Goal: Task Accomplishment & Management: Use online tool/utility

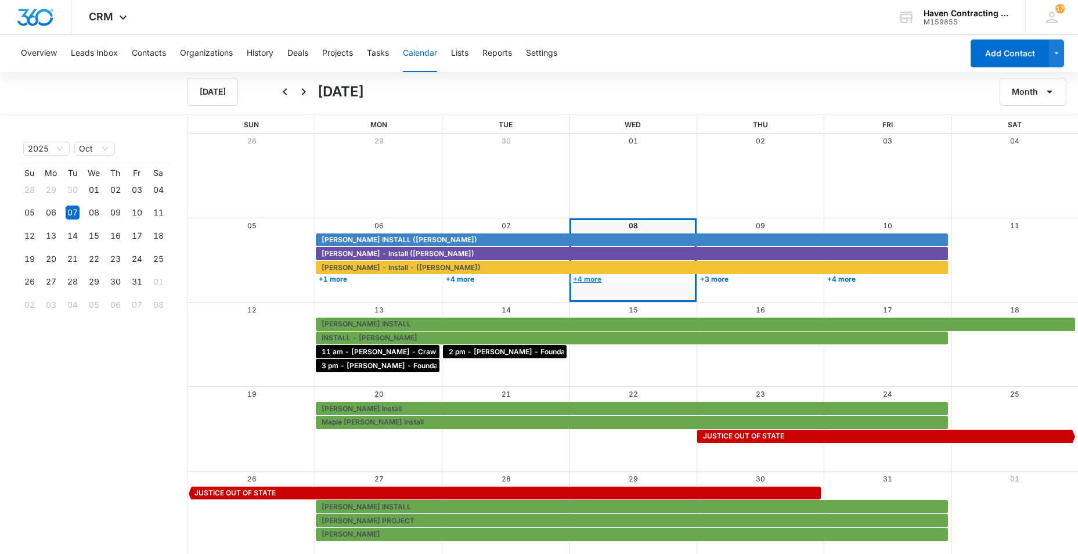
click at [585, 282] on link "+4 more" at bounding box center [632, 279] width 124 height 9
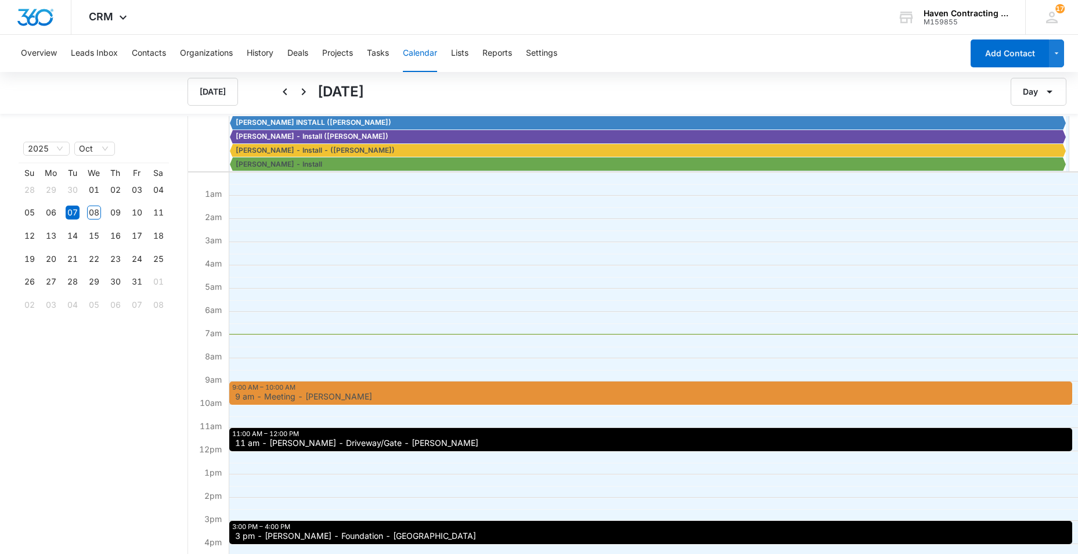
click at [319, 387] on div "9:00 AM – 10:00 AM 9 am - Meeting - Dawn Crump" at bounding box center [650, 392] width 843 height 23
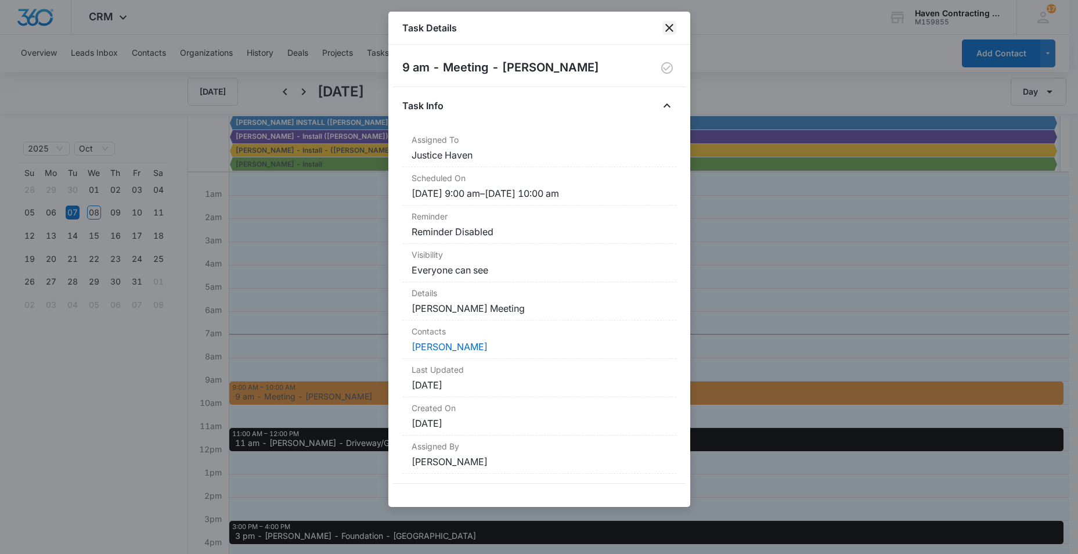
click at [666, 27] on icon "close" at bounding box center [669, 28] width 14 height 14
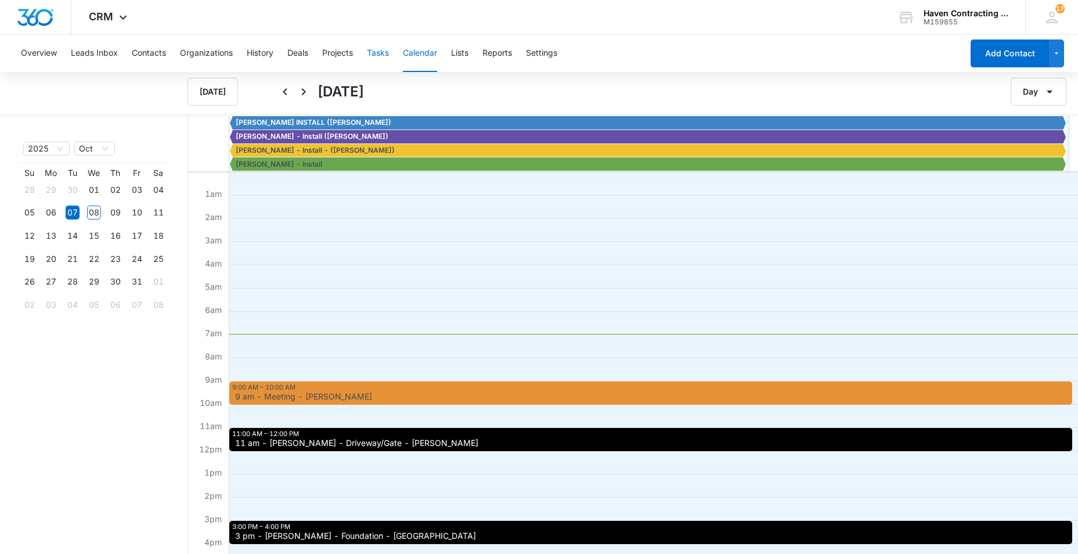
click at [373, 54] on button "Tasks" at bounding box center [378, 53] width 22 height 37
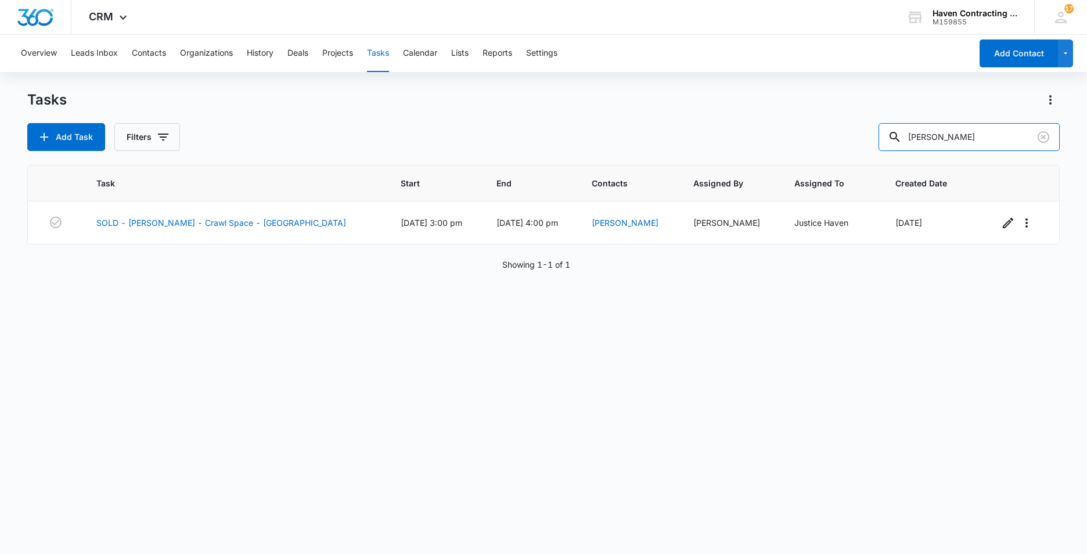
drag, startPoint x: 959, startPoint y: 140, endPoint x: 761, endPoint y: 140, distance: 197.9
click at [818, 140] on div "Add Task Filters Whitener" at bounding box center [543, 137] width 1032 height 28
type input "[PERSON_NAME]"
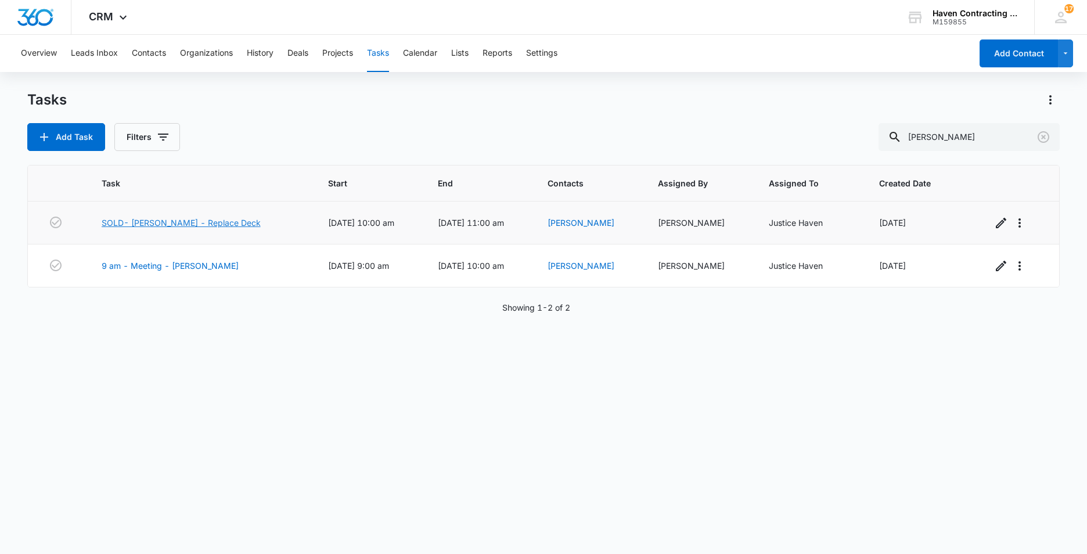
click at [147, 225] on link "SOLD- [PERSON_NAME] - Replace Deck" at bounding box center [181, 223] width 159 height 12
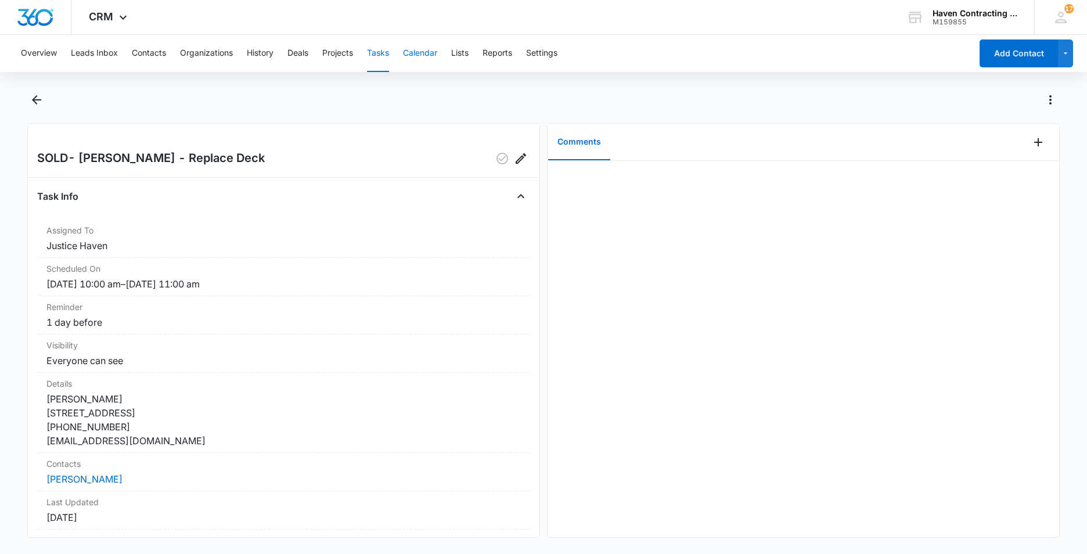
click at [418, 55] on button "Calendar" at bounding box center [420, 53] width 34 height 37
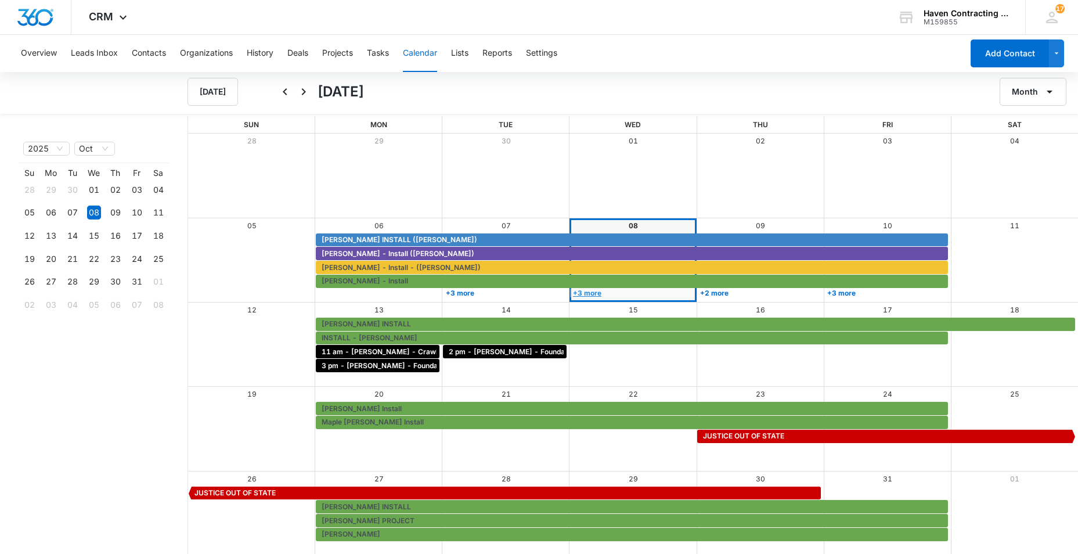
click at [584, 290] on link "+3 more" at bounding box center [632, 293] width 124 height 9
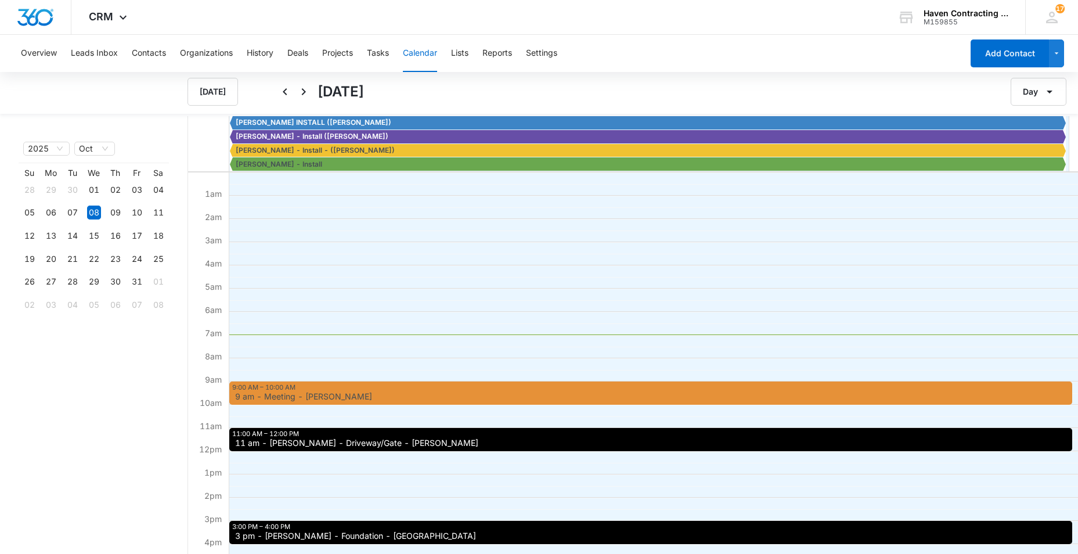
click at [263, 439] on span "11 am - [PERSON_NAME] - Driveway/Gate - [PERSON_NAME]" at bounding box center [356, 443] width 243 height 8
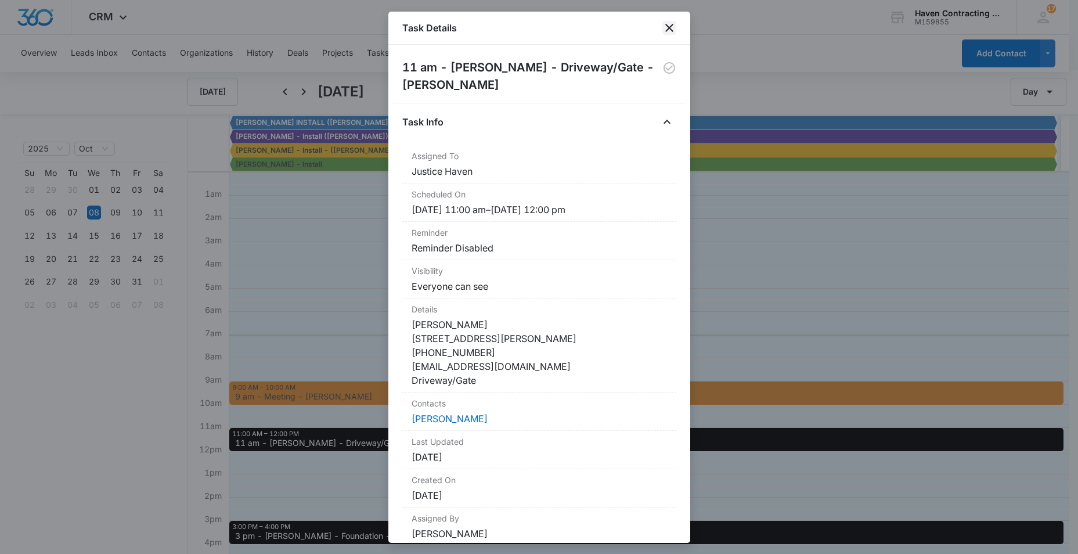
click at [667, 28] on icon "close" at bounding box center [669, 28] width 14 height 14
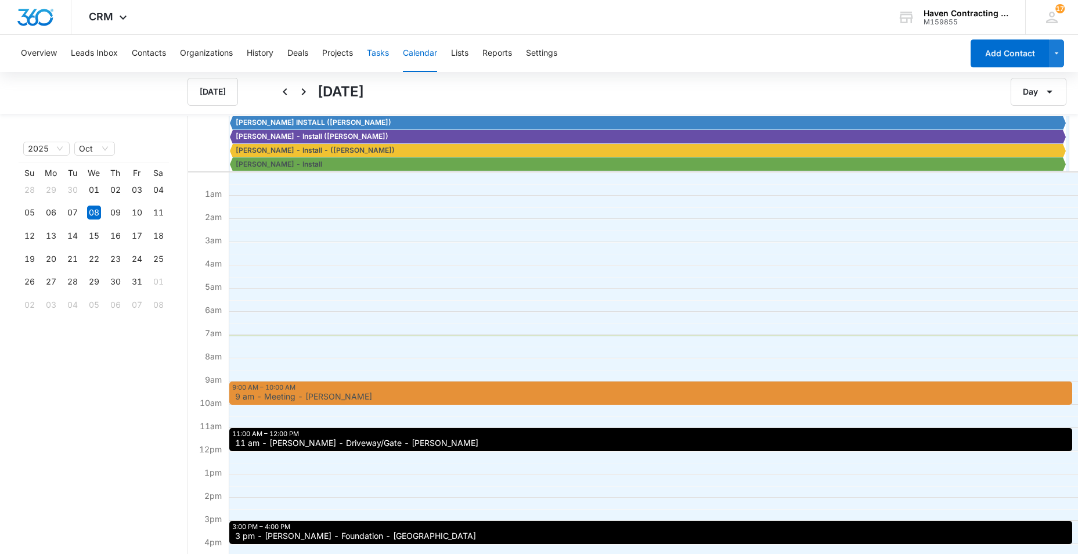
click at [384, 55] on button "Tasks" at bounding box center [378, 53] width 22 height 37
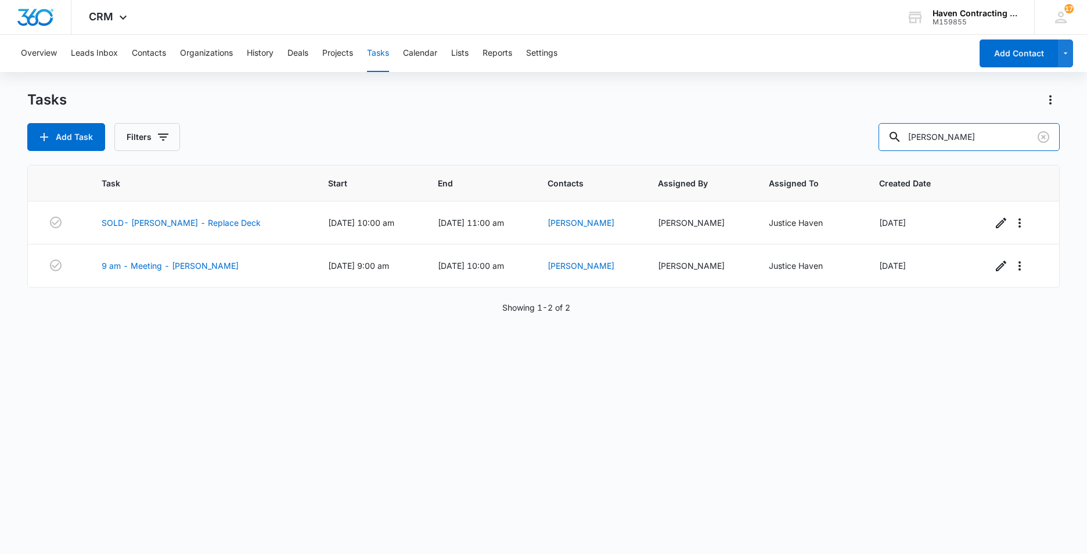
click at [806, 142] on div "Add Task Filters crump" at bounding box center [543, 137] width 1032 height 28
click at [146, 223] on link "SOLD- Dawn Crump - Replace Deck" at bounding box center [181, 223] width 159 height 12
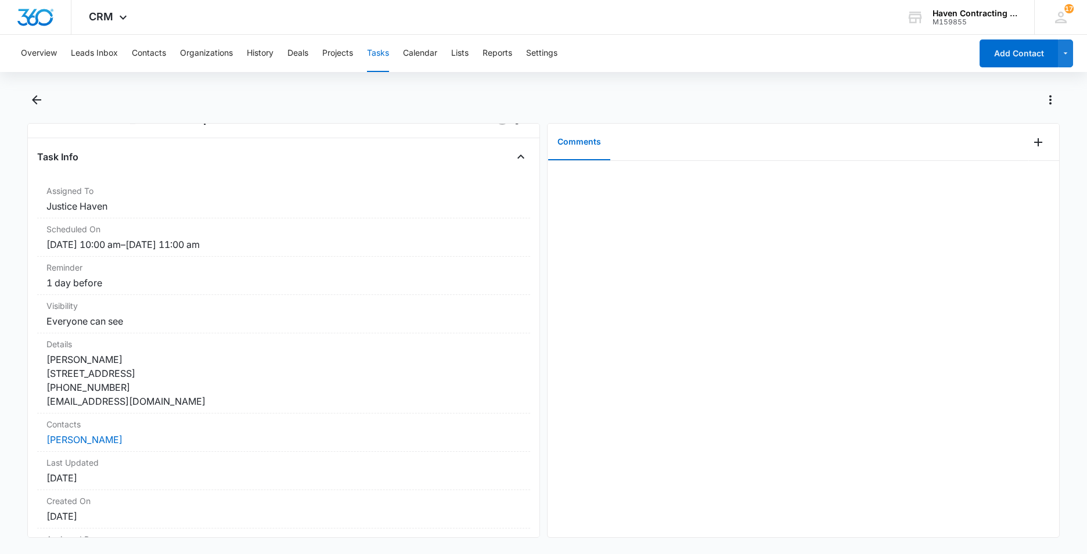
scroll to position [125, 0]
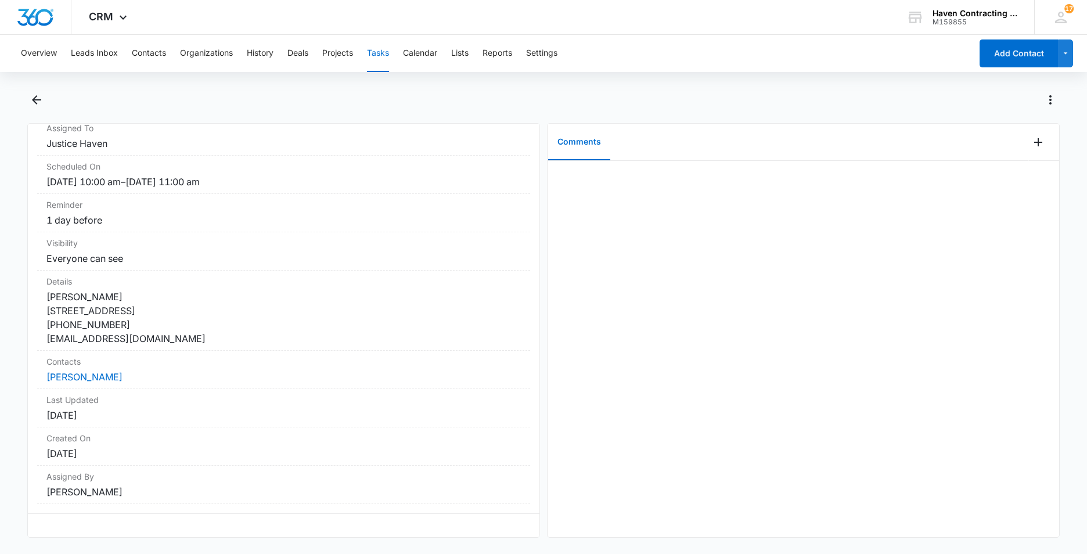
drag, startPoint x: 41, startPoint y: 155, endPoint x: 214, endPoint y: 520, distance: 404.0
click at [214, 520] on div "SOLD- Dawn Crump - Replace Deck Task Info Assigned To Justice Haven Scheduled O…" at bounding box center [283, 330] width 513 height 414
drag, startPoint x: 214, startPoint y: 520, endPoint x: 196, endPoint y: 431, distance: 90.5
click at [380, 55] on button "Tasks" at bounding box center [378, 53] width 22 height 37
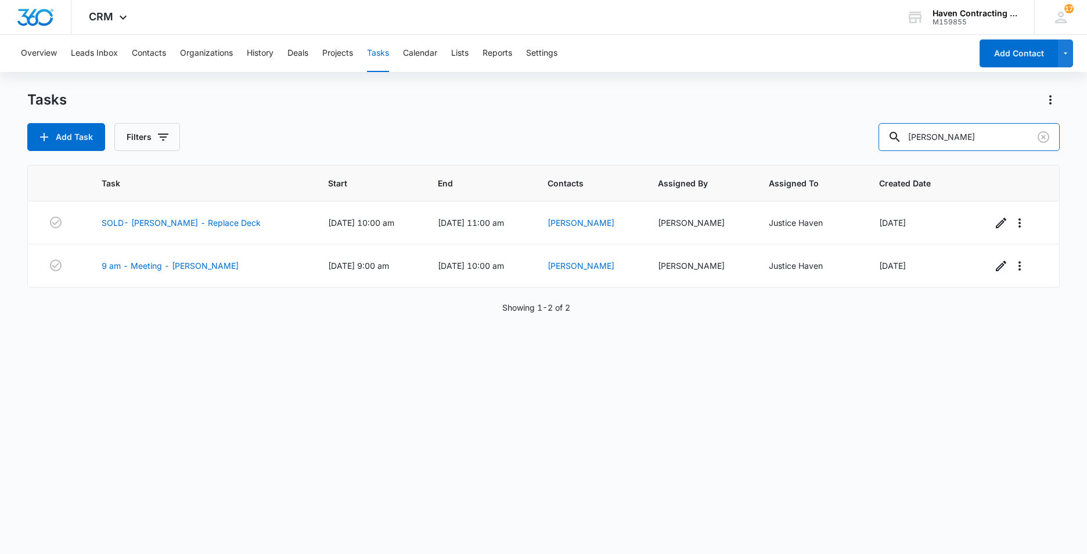
drag, startPoint x: 955, startPoint y: 140, endPoint x: 699, endPoint y: 149, distance: 256.1
click at [769, 143] on div "Add Task Filters crump" at bounding box center [543, 137] width 1032 height 28
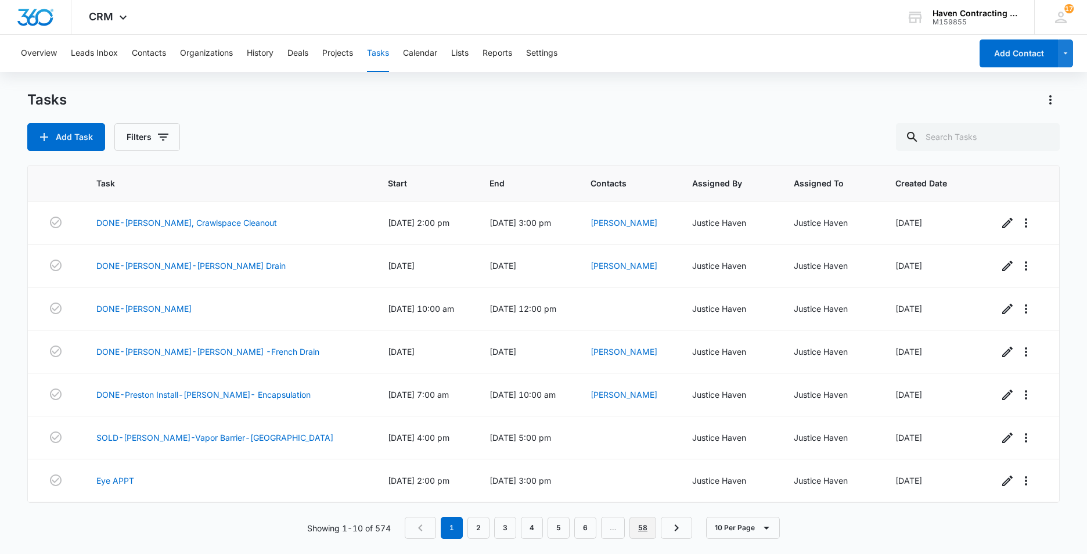
click at [636, 531] on link "58" at bounding box center [642, 528] width 27 height 22
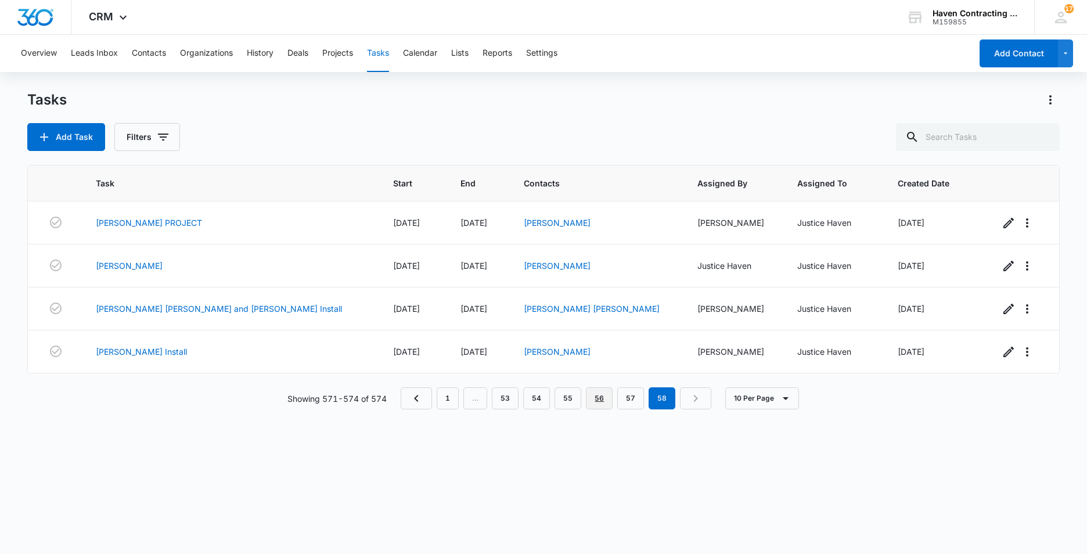
click at [598, 400] on link "56" at bounding box center [599, 398] width 27 height 22
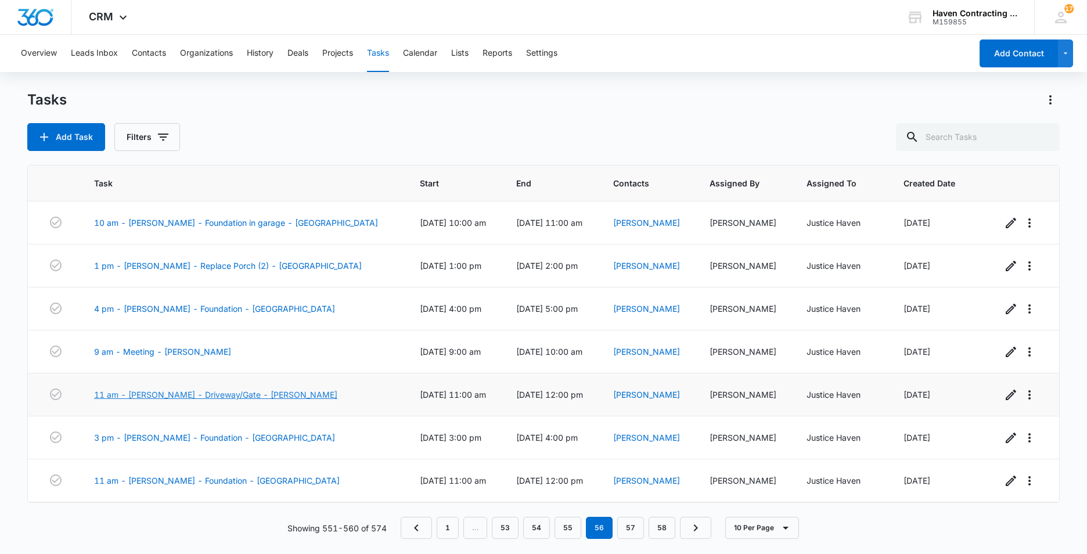
click at [150, 392] on link "11 am - Sherry Burkhart - Driveway/Gate - Pangburn" at bounding box center [215, 394] width 243 height 12
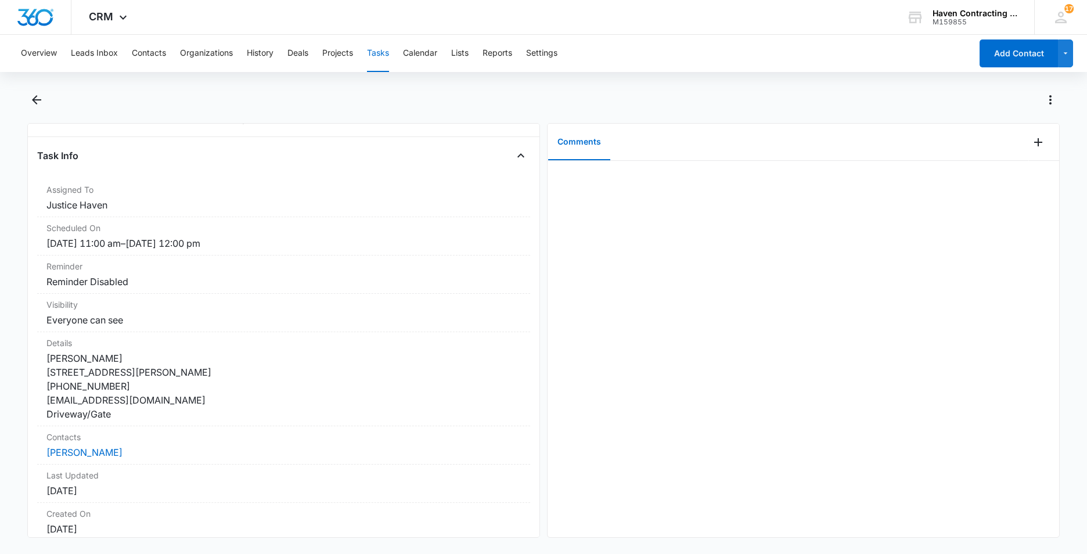
scroll to position [139, 0]
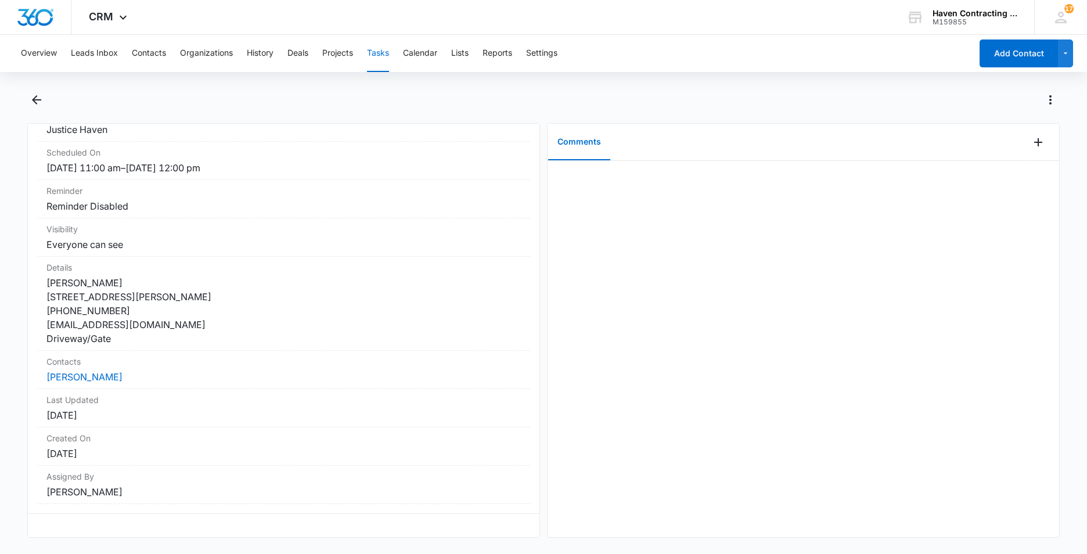
drag, startPoint x: 38, startPoint y: 158, endPoint x: 347, endPoint y: 541, distance: 491.6
click at [349, 543] on div "11 am - Sherry Burkhart - Driveway/Gate - Pangburn Task Info Assigned To Justic…" at bounding box center [543, 321] width 1032 height 461
drag, startPoint x: 347, startPoint y: 541, endPoint x: 214, endPoint y: 348, distance: 234.9
click at [380, 51] on button "Tasks" at bounding box center [378, 53] width 22 height 37
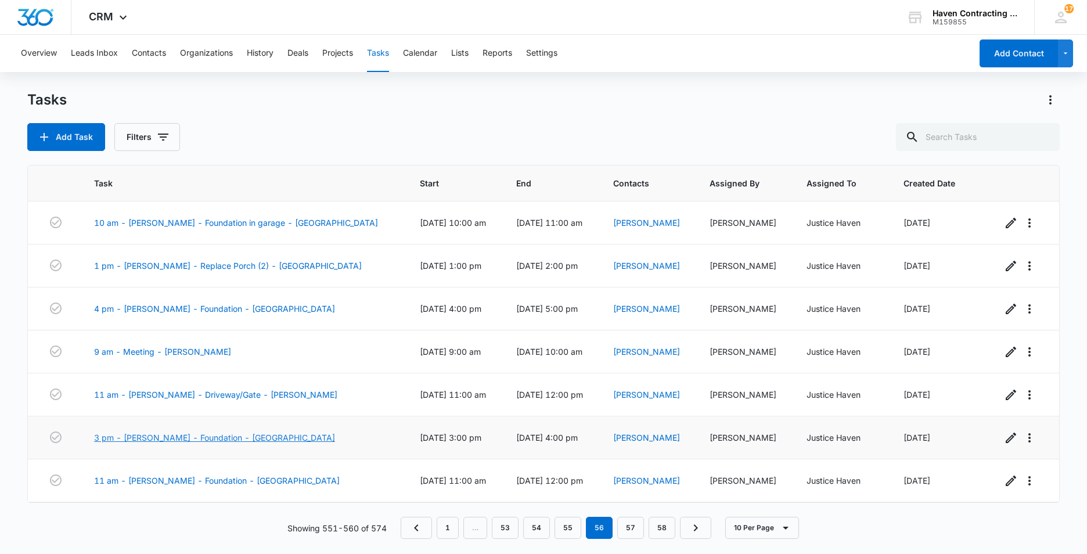
click at [140, 441] on link "3 pm - [PERSON_NAME] - Foundation - [GEOGRAPHIC_DATA]" at bounding box center [214, 437] width 241 height 12
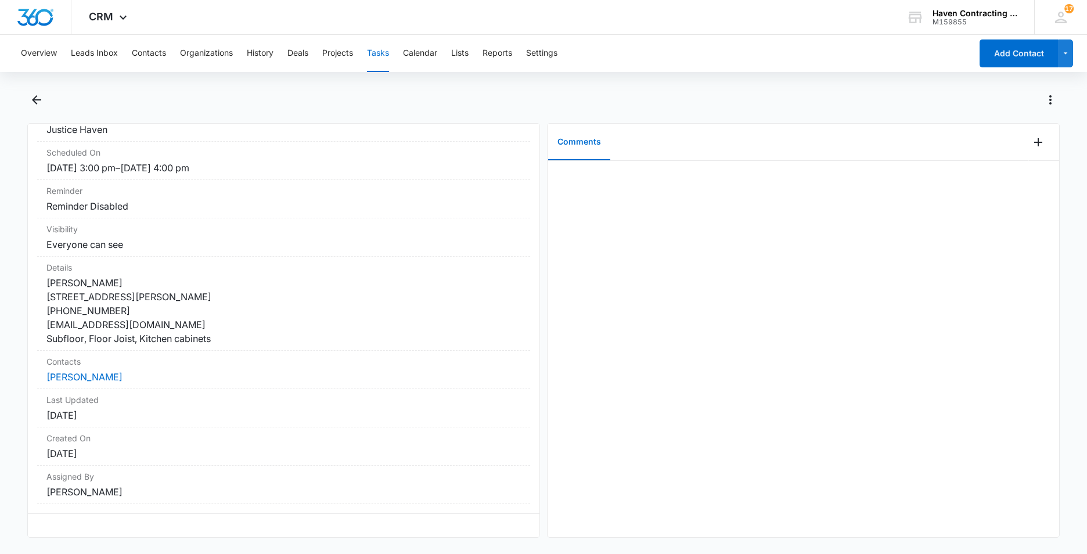
drag, startPoint x: 38, startPoint y: 158, endPoint x: 320, endPoint y: 521, distance: 460.0
click at [320, 521] on div "3 pm - [PERSON_NAME] - Foundation - Southside Task Info Assigned To Justice Hav…" at bounding box center [283, 330] width 513 height 414
drag, startPoint x: 320, startPoint y: 521, endPoint x: 266, endPoint y: 374, distance: 157.0
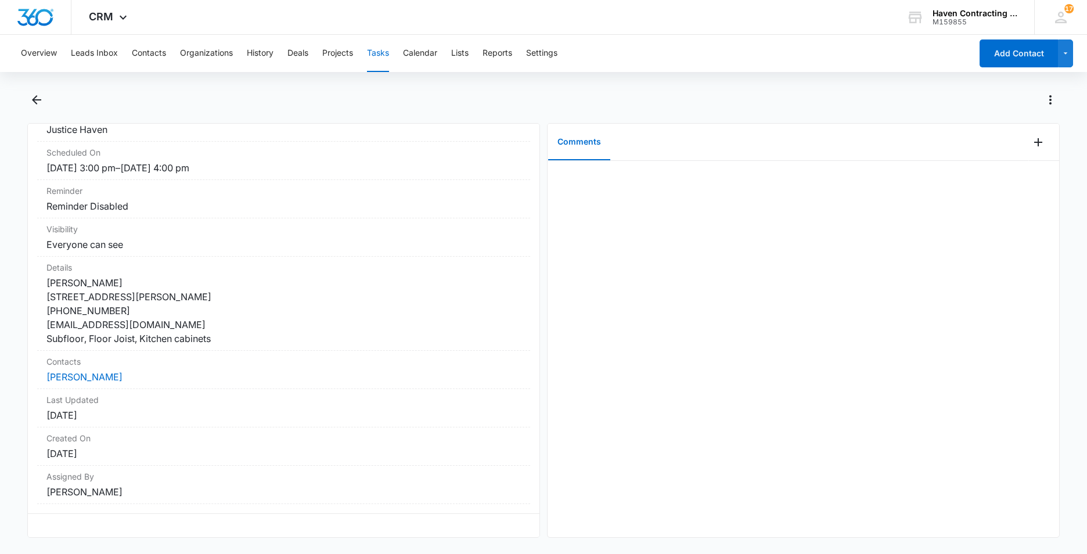
click at [376, 52] on button "Tasks" at bounding box center [378, 53] width 22 height 37
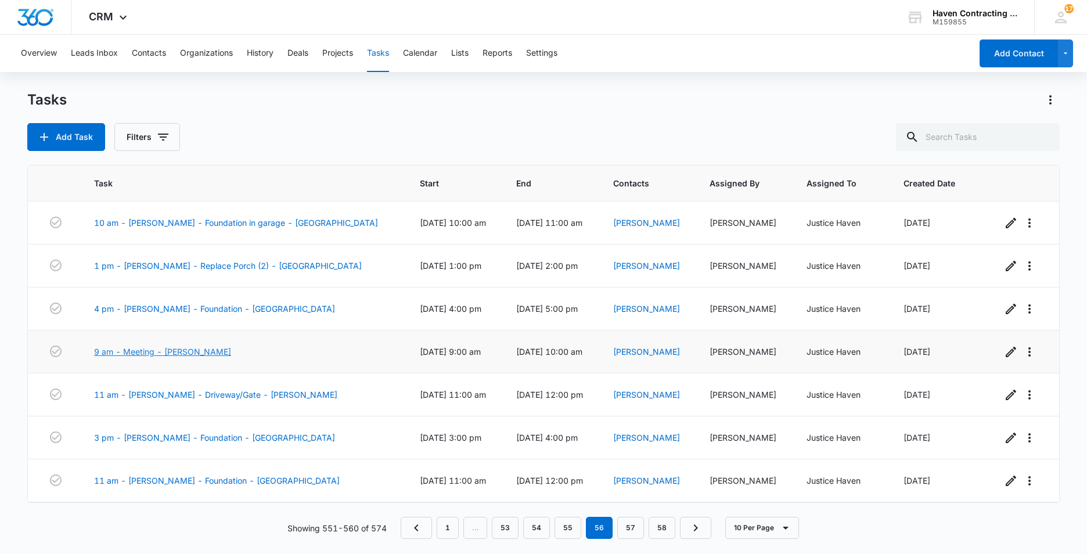
click at [160, 353] on link "9 am - Meeting - [PERSON_NAME]" at bounding box center [162, 351] width 137 height 12
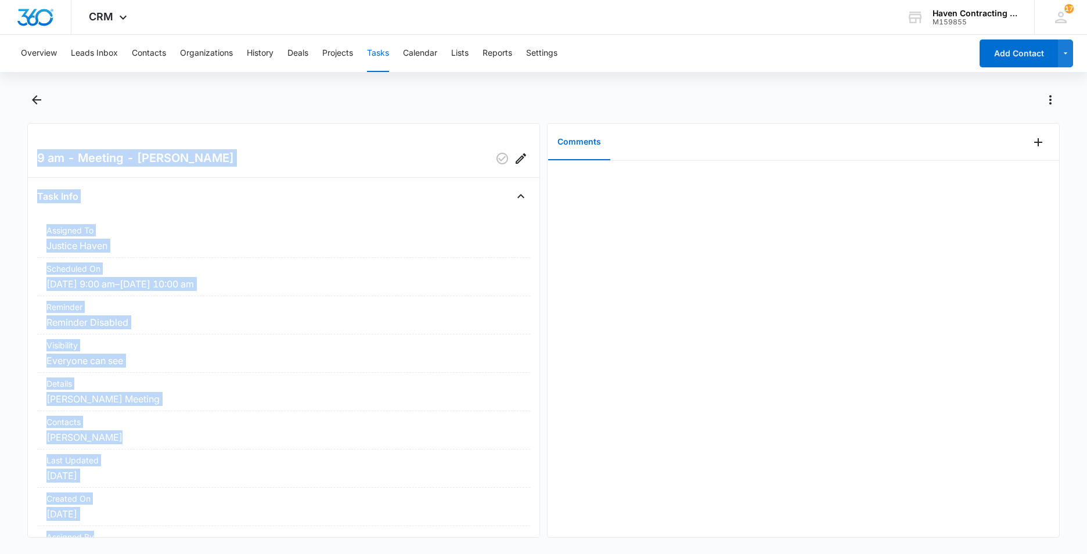
scroll to position [69, 0]
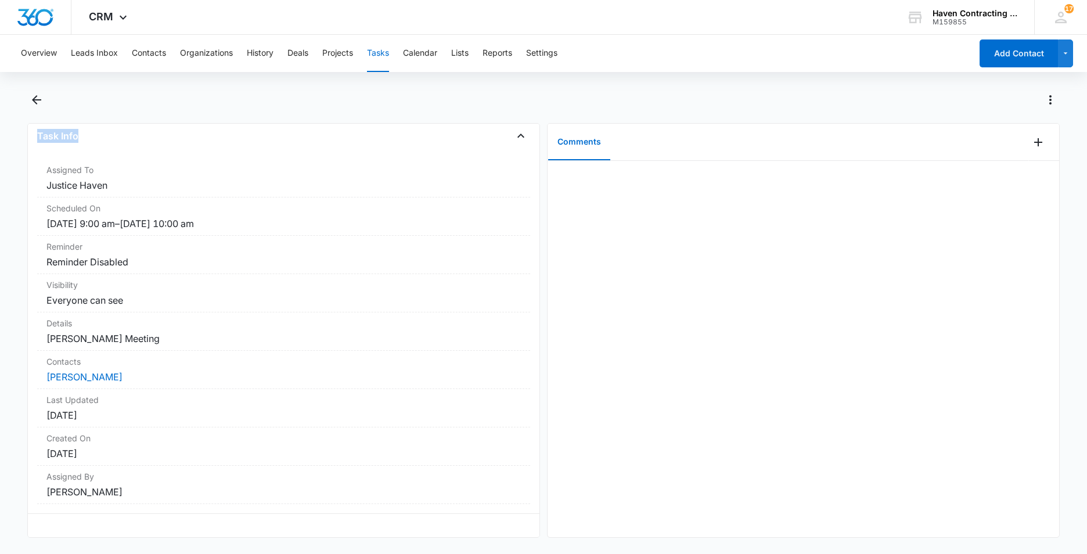
drag, startPoint x: 35, startPoint y: 156, endPoint x: 253, endPoint y: 547, distance: 446.9
click at [253, 547] on div "9 am - Meeting - [PERSON_NAME] Task Info Assigned To Justice Haven Scheduled On…" at bounding box center [543, 321] width 1032 height 461
drag, startPoint x: 253, startPoint y: 547, endPoint x: 156, endPoint y: 354, distance: 216.0
click at [420, 55] on button "Calendar" at bounding box center [420, 53] width 34 height 37
